Goal: Task Accomplishment & Management: Manage account settings

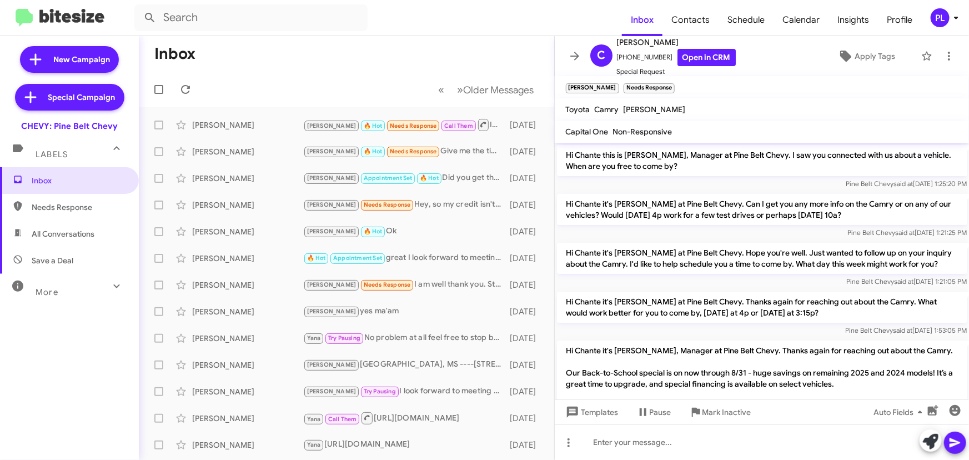
scroll to position [220, 0]
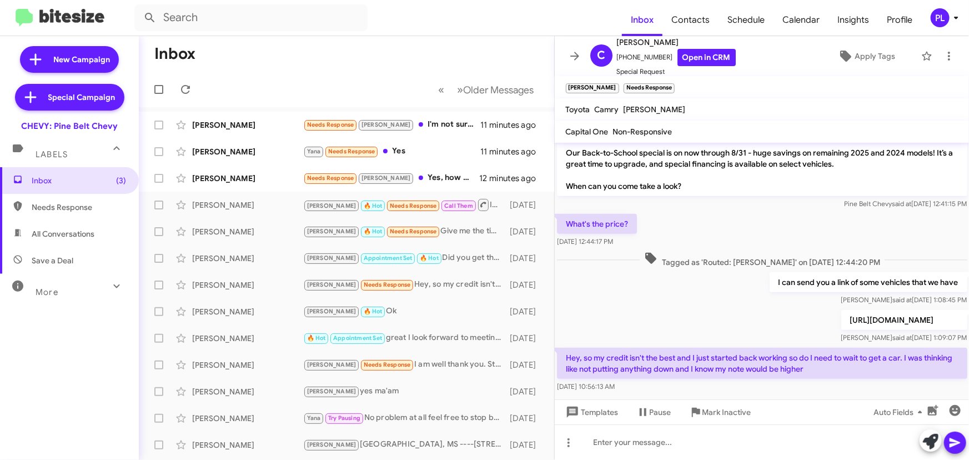
click at [578, 56] on icon at bounding box center [574, 55] width 13 height 13
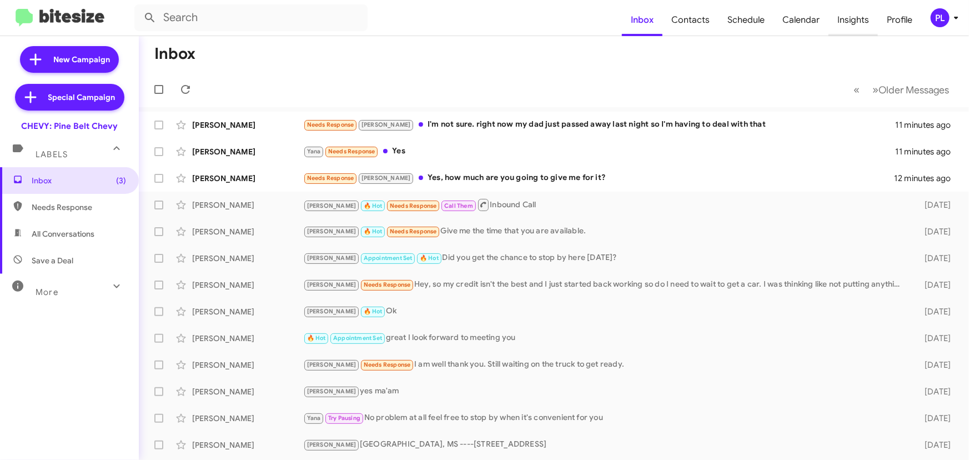
click at [851, 21] on span "Insights" at bounding box center [852, 20] width 49 height 32
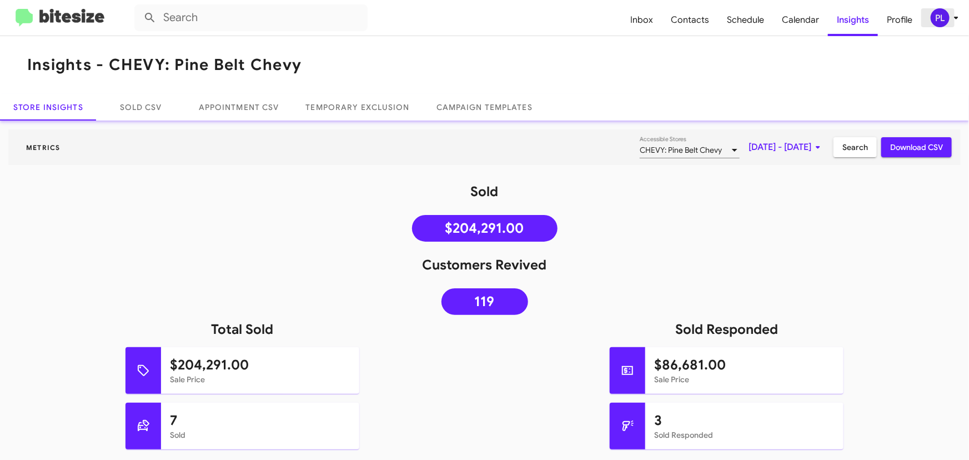
click at [954, 15] on icon at bounding box center [955, 17] width 13 height 13
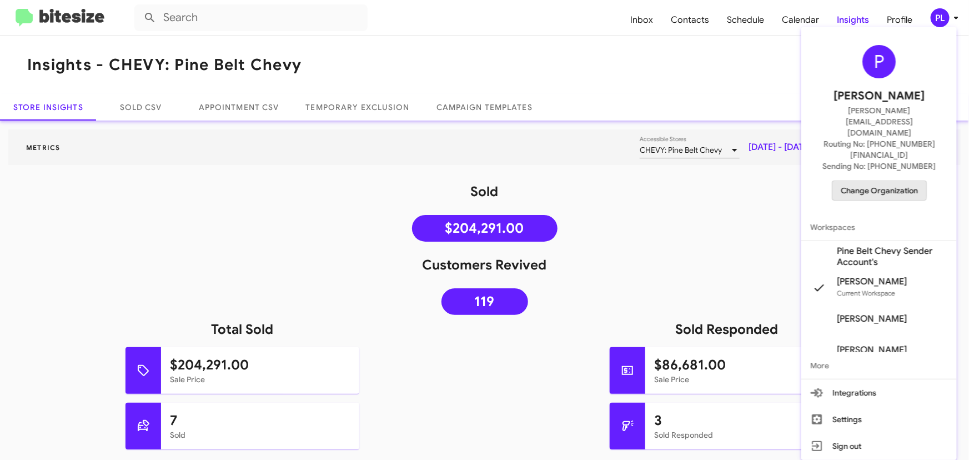
click at [878, 181] on span "Change Organization" at bounding box center [879, 190] width 77 height 19
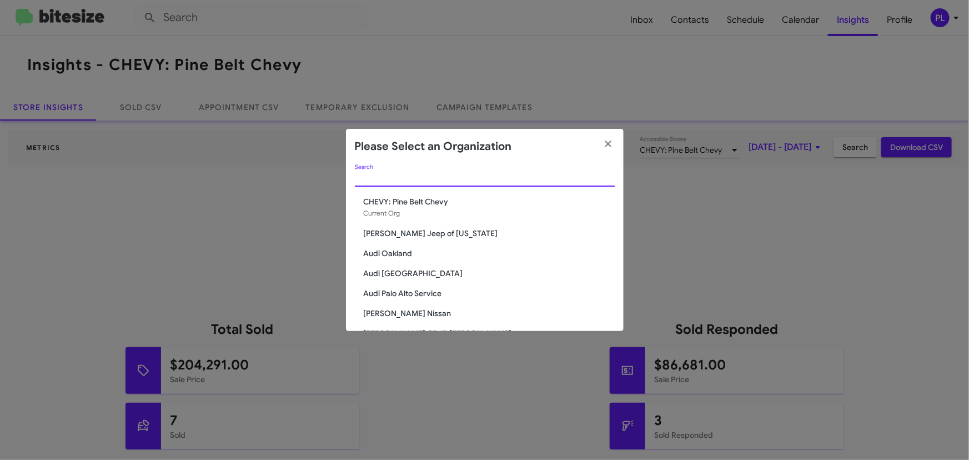
click at [423, 177] on input "Search" at bounding box center [485, 178] width 260 height 9
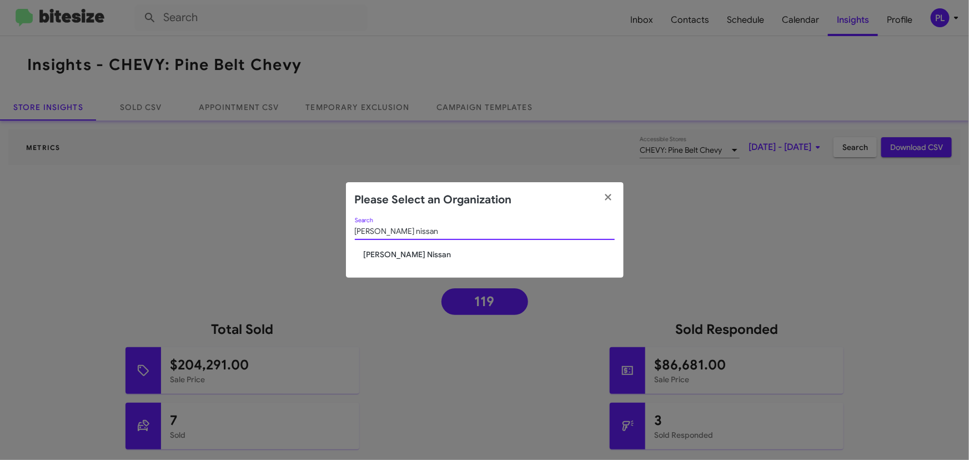
type input "[PERSON_NAME] nissan"
click at [408, 258] on span "[PERSON_NAME] Nissan" at bounding box center [489, 254] width 251 height 11
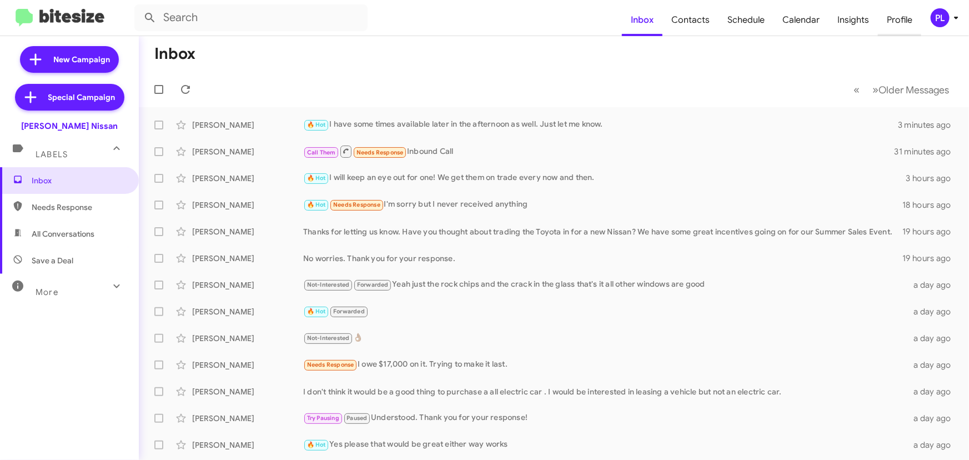
click at [896, 18] on span "Profile" at bounding box center [899, 20] width 43 height 32
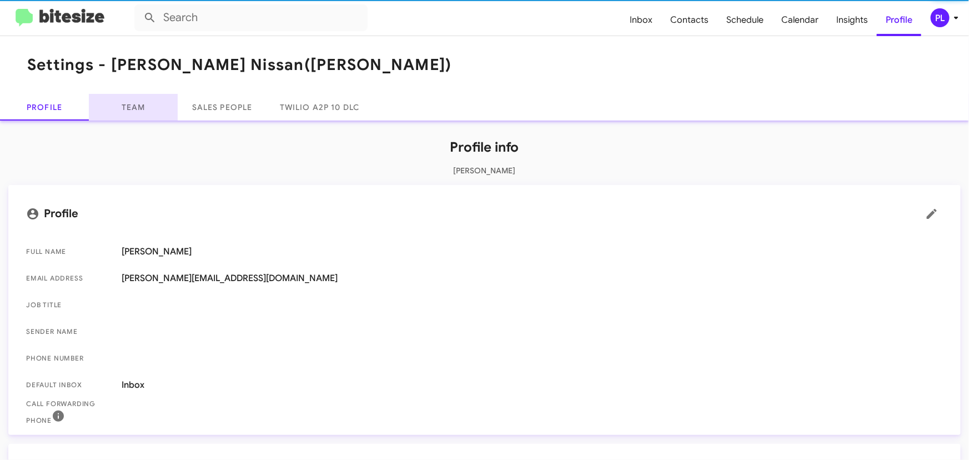
click at [137, 108] on link "Team" at bounding box center [133, 107] width 89 height 27
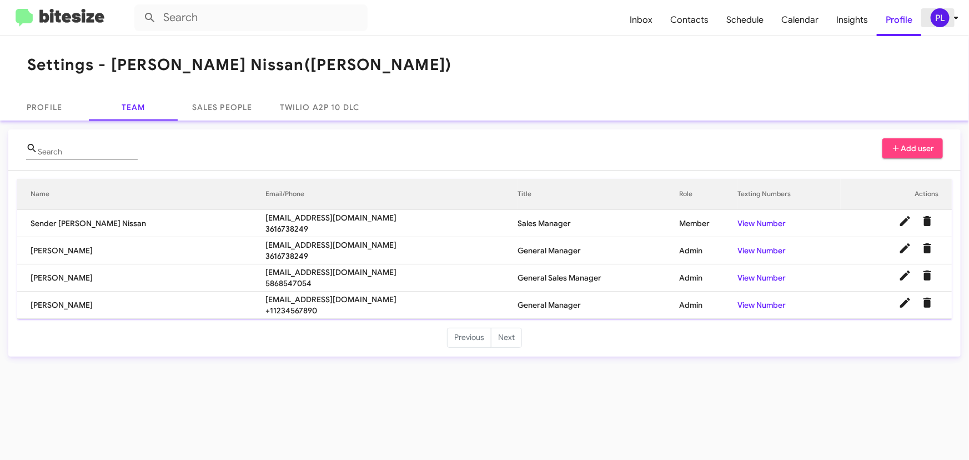
click at [954, 15] on icon at bounding box center [955, 17] width 13 height 13
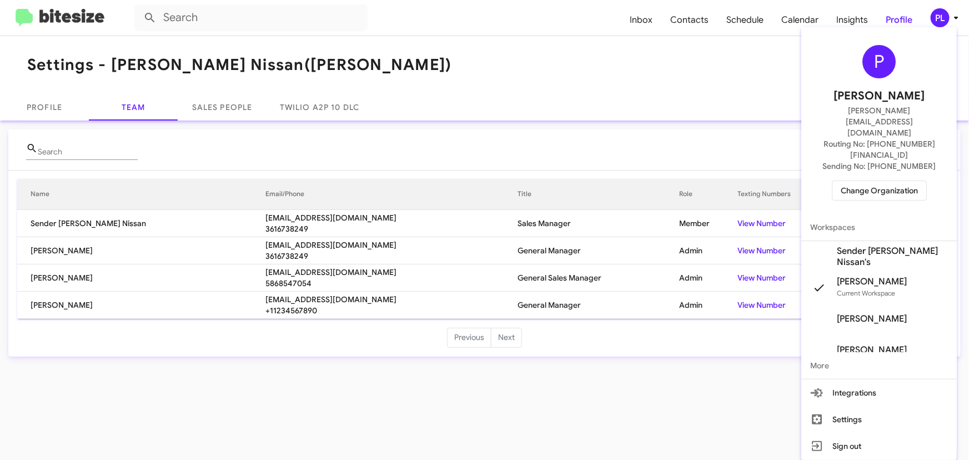
click at [861, 181] on span "Change Organization" at bounding box center [879, 190] width 77 height 19
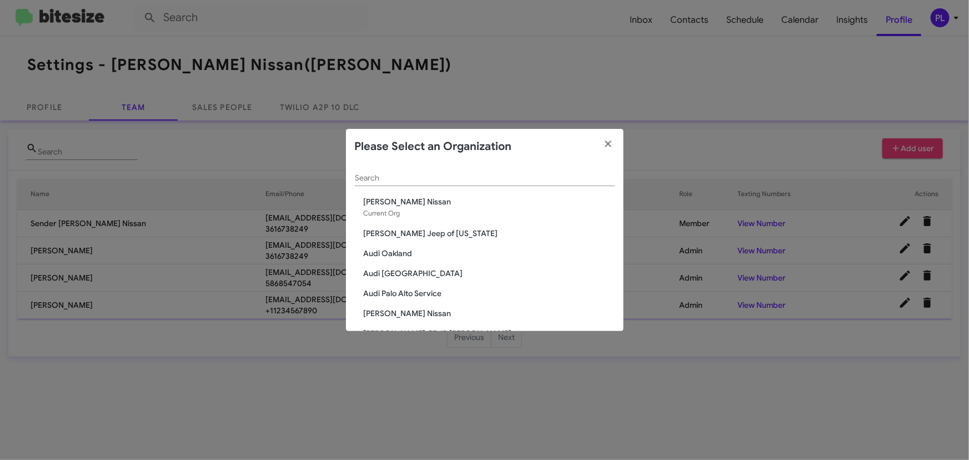
click at [540, 173] on div "Search" at bounding box center [485, 175] width 260 height 22
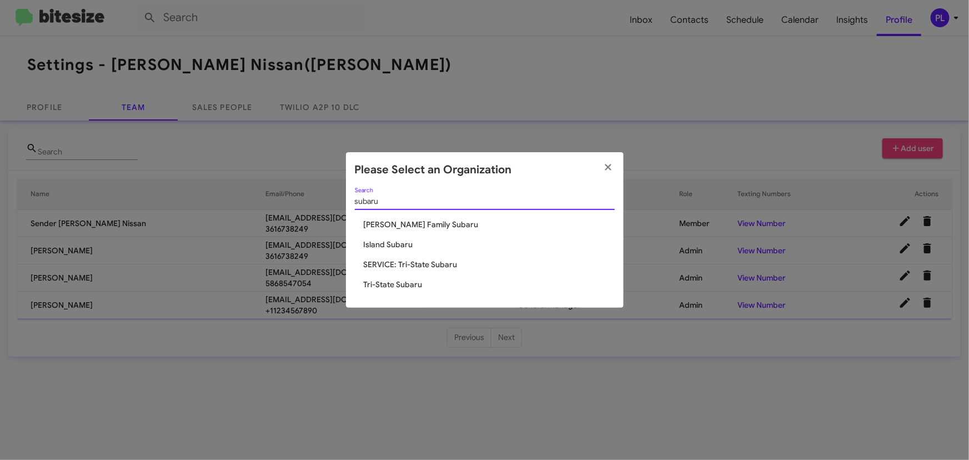
type input "subaru"
click at [396, 219] on span "[PERSON_NAME] Family Subaru" at bounding box center [489, 224] width 251 height 11
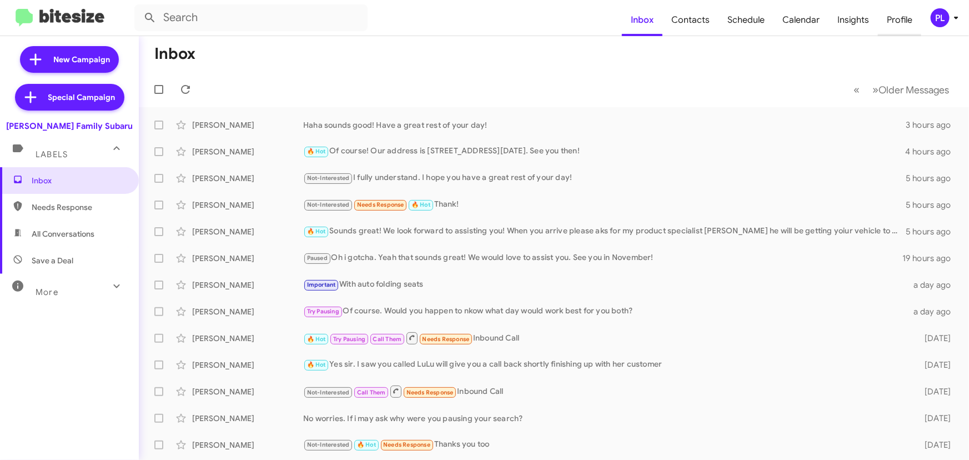
click at [909, 23] on span "Profile" at bounding box center [899, 20] width 43 height 32
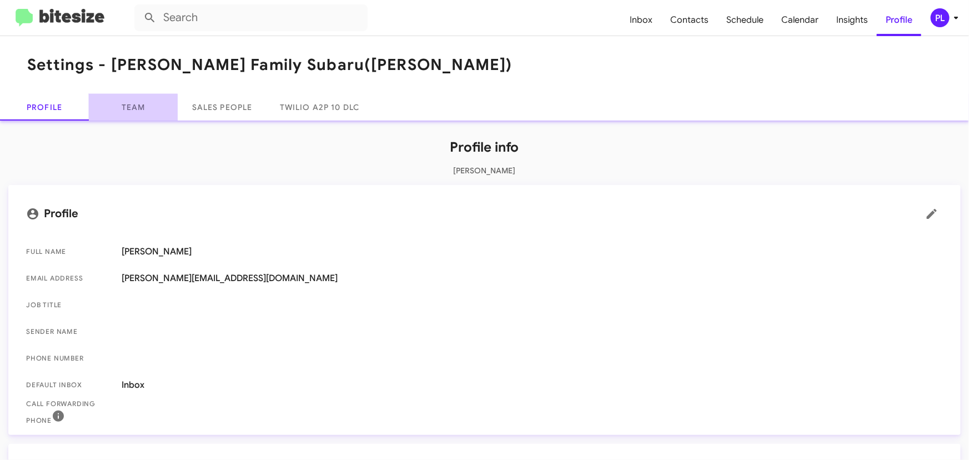
click at [117, 110] on link "Team" at bounding box center [133, 107] width 89 height 27
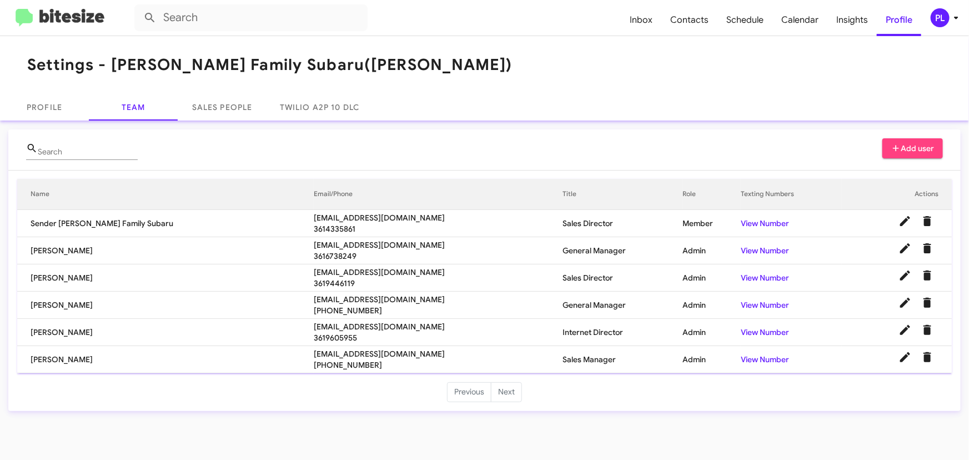
click at [954, 19] on icon at bounding box center [955, 17] width 13 height 13
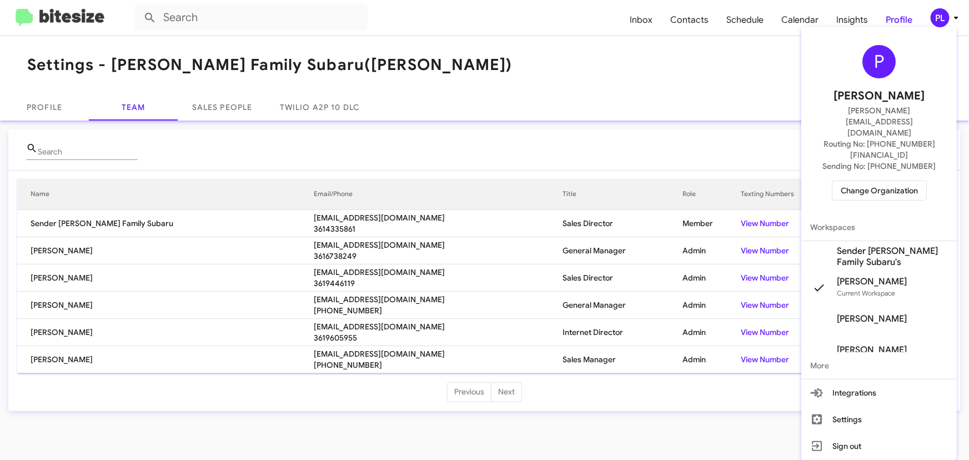
click at [883, 181] on span "Change Organization" at bounding box center [879, 190] width 77 height 19
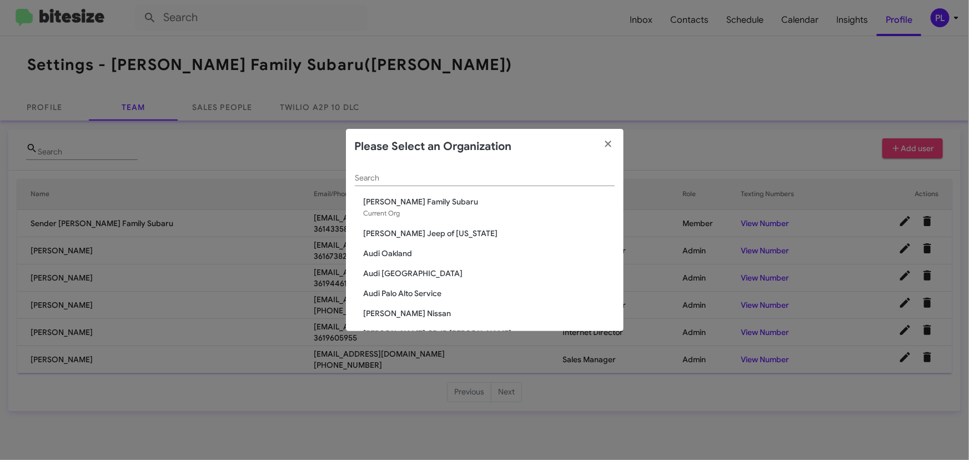
click at [469, 169] on div "Search" at bounding box center [485, 175] width 260 height 22
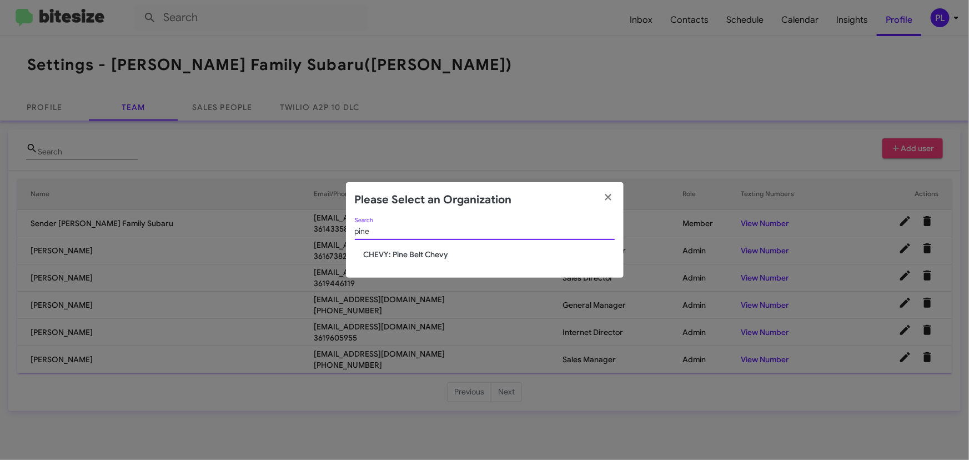
type input "pine"
click at [422, 267] on div "pine Search CHEVY: Pine Belt Chevy" at bounding box center [485, 248] width 278 height 61
click at [427, 255] on span "CHEVY: Pine Belt Chevy" at bounding box center [489, 254] width 251 height 11
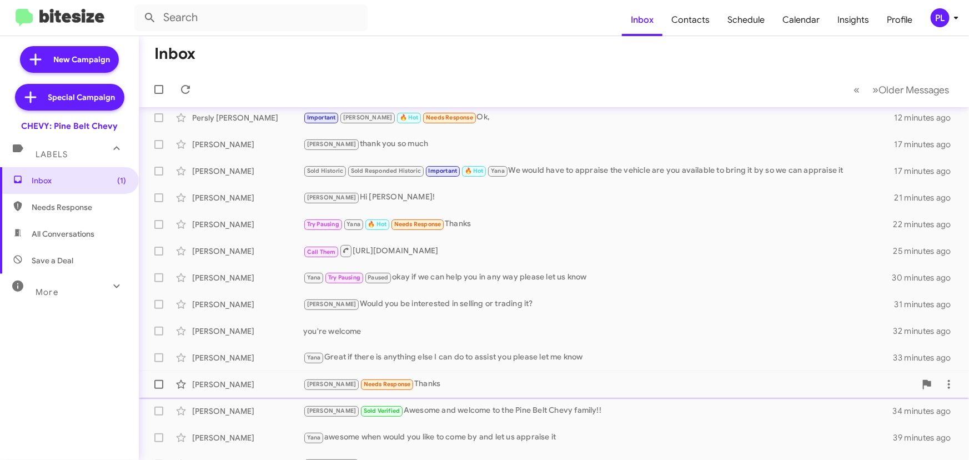
scroll to position [33, 0]
click at [477, 408] on div "Trina Sold Verified Awesome and welcome to the Pine Belt Chevy family!!" at bounding box center [609, 411] width 612 height 13
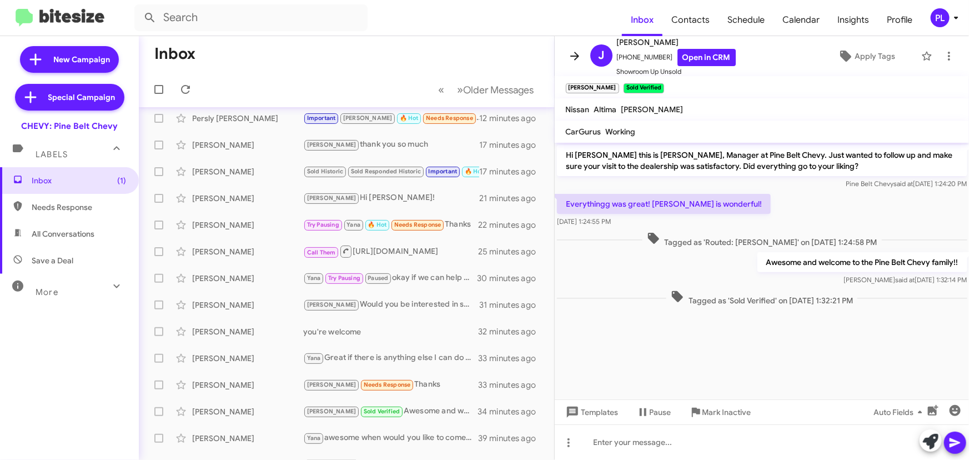
click at [577, 58] on icon at bounding box center [574, 55] width 13 height 13
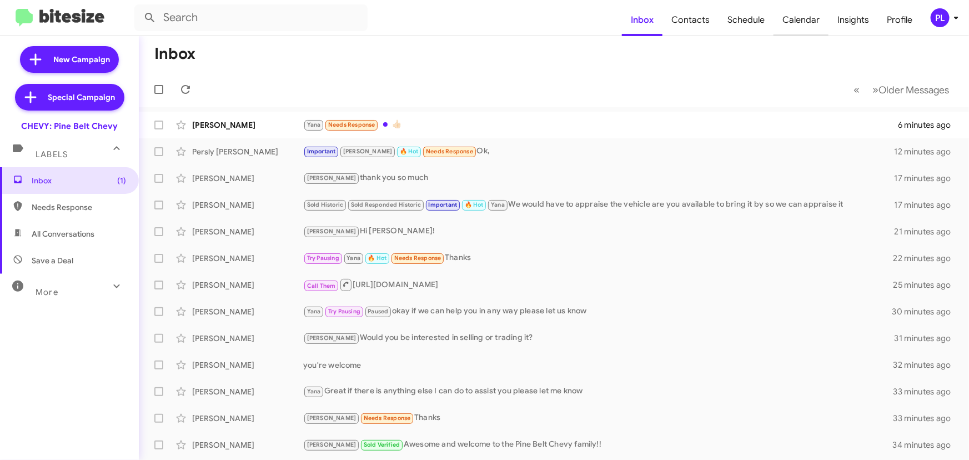
click at [806, 14] on span "Calendar" at bounding box center [800, 20] width 55 height 32
